Goal: Navigation & Orientation: Find specific page/section

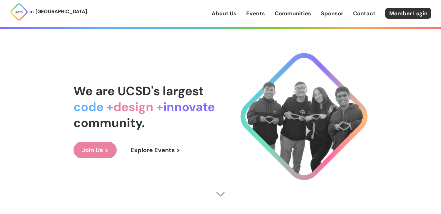
click at [105, 146] on link "Join Us >" at bounding box center [94, 150] width 43 height 17
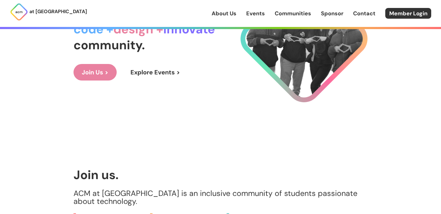
scroll to position [59, 0]
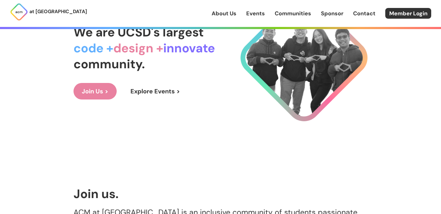
click at [292, 12] on link "Communities" at bounding box center [293, 13] width 36 height 8
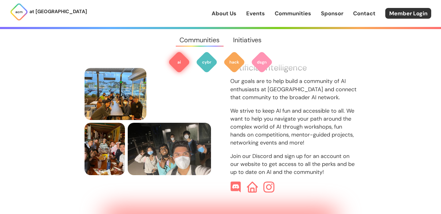
scroll to position [217, 0]
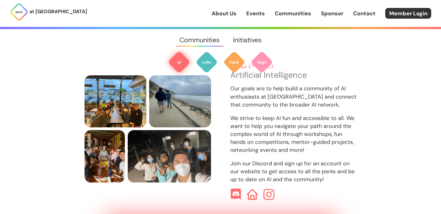
click at [235, 189] on img at bounding box center [236, 195] width 12 height 12
